Goal: Task Accomplishment & Management: Manage account settings

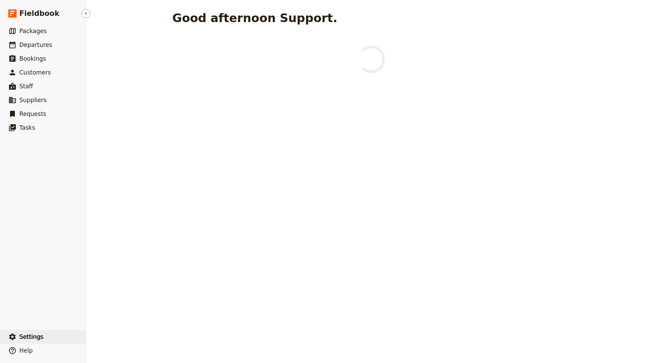
click at [51, 340] on button "​ Settings" at bounding box center [43, 337] width 86 height 14
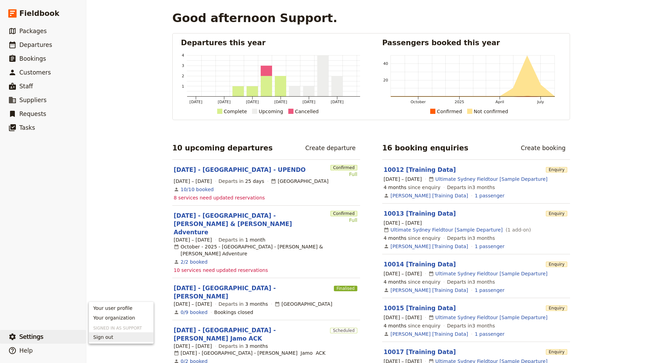
click at [121, 336] on span "Sign out" at bounding box center [121, 337] width 56 height 7
